Goal: Task Accomplishment & Management: Manage account settings

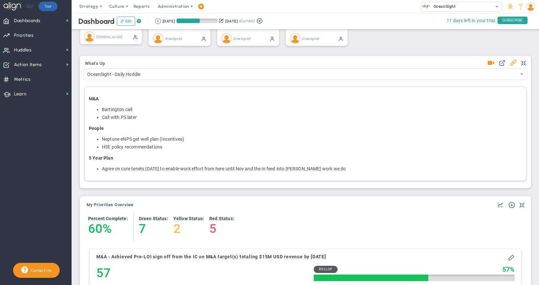
click at [122, 111] on li "Bartington call" at bounding box center [312, 110] width 420 height 6
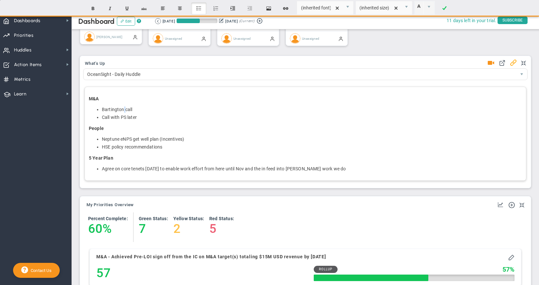
click at [122, 111] on li "Bartington call" at bounding box center [312, 110] width 420 height 6
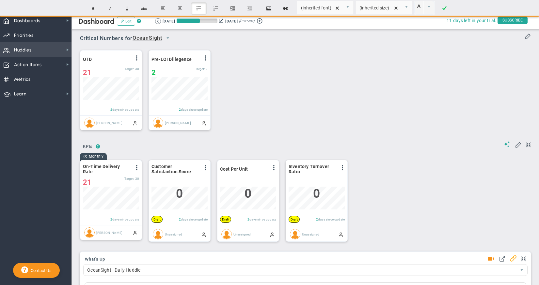
click at [51, 53] on span "Huddles Huddles" at bounding box center [35, 49] width 71 height 15
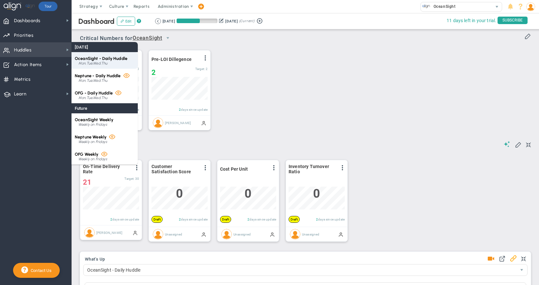
click at [100, 62] on div "Mon,Tue,Wed,Thu" at bounding box center [106, 64] width 56 height 4
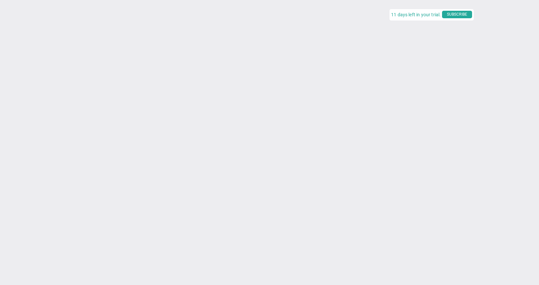
type input "[DATE]"
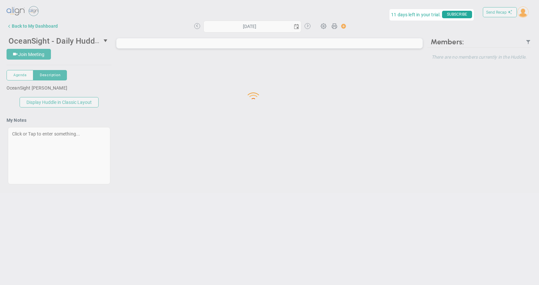
type input "[DATE]"
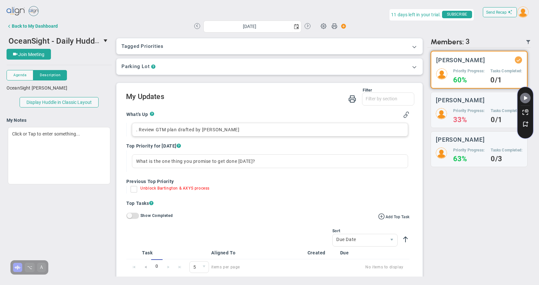
click at [233, 129] on div ". Review GTM plan drafted by [PERSON_NAME]" at bounding box center [270, 130] width 276 height 14
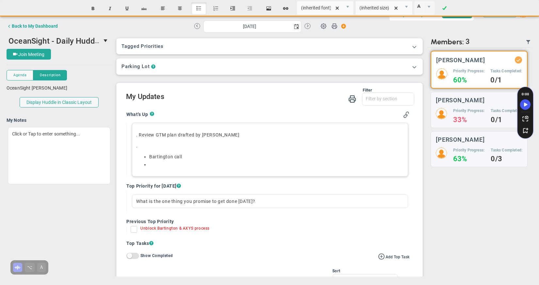
click at [150, 158] on li "Bartington call" at bounding box center [276, 157] width 254 height 6
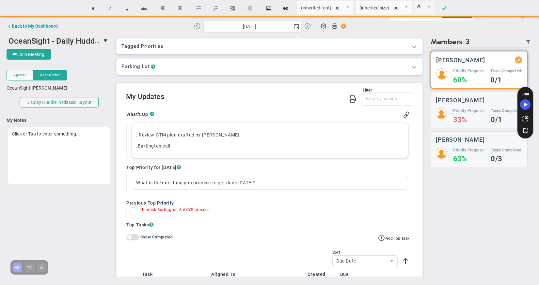
click at [189, 148] on p ". Bartington call" at bounding box center [269, 146] width 267 height 7
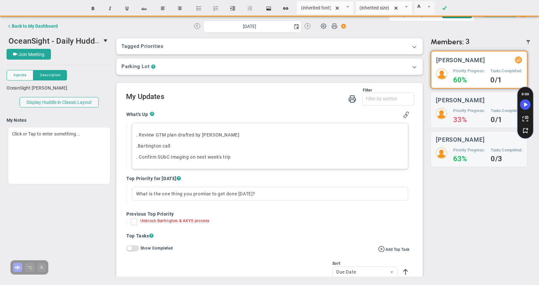
click at [163, 158] on p ". Confirm SUbC Imaging on next week's trip﻿" at bounding box center [269, 157] width 267 height 7
click at [249, 160] on p ". Confirm SubC Imaging on next week's trip﻿" at bounding box center [269, 157] width 267 height 7
click at [235, 193] on div at bounding box center [270, 194] width 276 height 14
click at [136, 194] on div "Bartington call" at bounding box center [270, 194] width 276 height 14
click at [279, 196] on div "Get to a positive next step outcome on the Bartington call" at bounding box center [270, 194] width 276 height 14
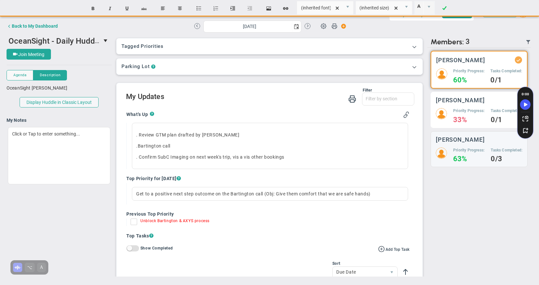
click at [467, 108] on div "Send Recap Profile Contact your Advisor Share! Become an Affiliate" at bounding box center [269, 141] width 525 height 272
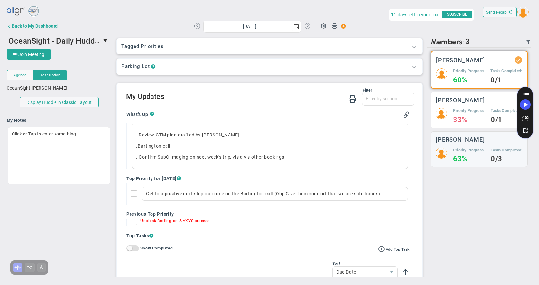
click at [468, 120] on h4 "33%" at bounding box center [468, 120] width 31 height 6
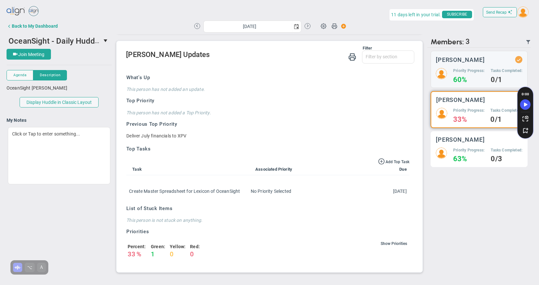
click at [467, 140] on h3 "[PERSON_NAME]" at bounding box center [459, 140] width 49 height 6
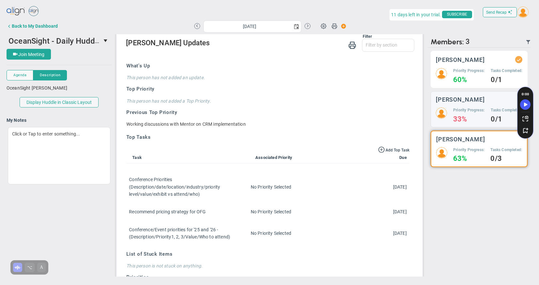
click at [475, 73] on h5 "Priority Progress:" at bounding box center [468, 71] width 31 height 6
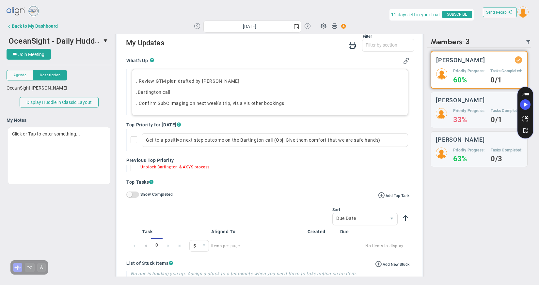
click at [305, 101] on p ". Confirm SubC Imaging on next week's trip, vis a vis other bookings" at bounding box center [269, 103] width 267 height 7
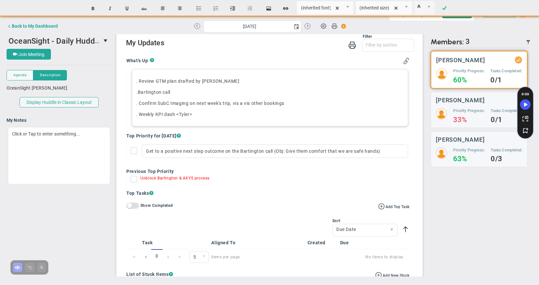
click at [140, 116] on p ". Weekly KPI dash <[PERSON_NAME]>﻿" at bounding box center [269, 114] width 267 height 7
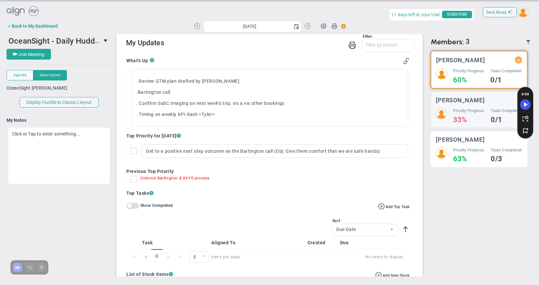
click at [466, 154] on div "Priority Progress: 63%" at bounding box center [468, 155] width 31 height 15
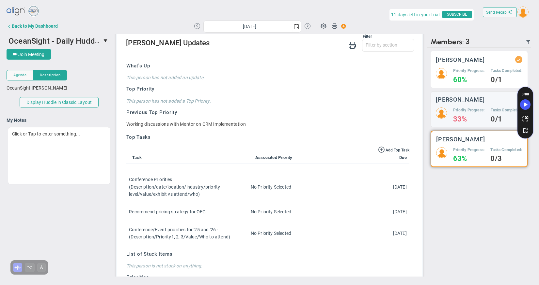
click at [463, 77] on h4 "60%" at bounding box center [468, 80] width 31 height 6
